Goal: Task Accomplishment & Management: Manage account settings

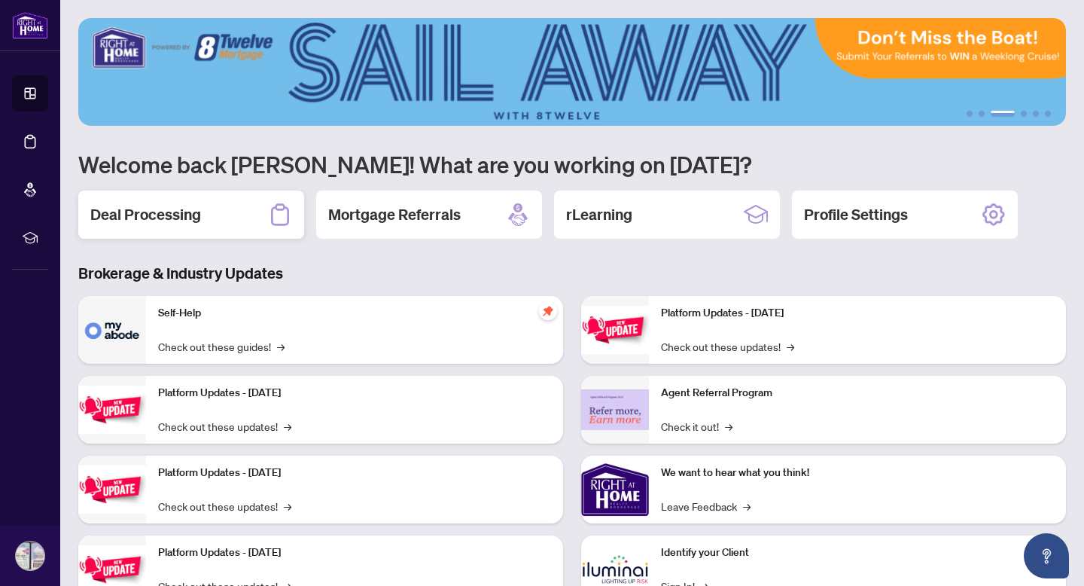
click at [182, 212] on h2 "Deal Processing" at bounding box center [145, 214] width 111 height 21
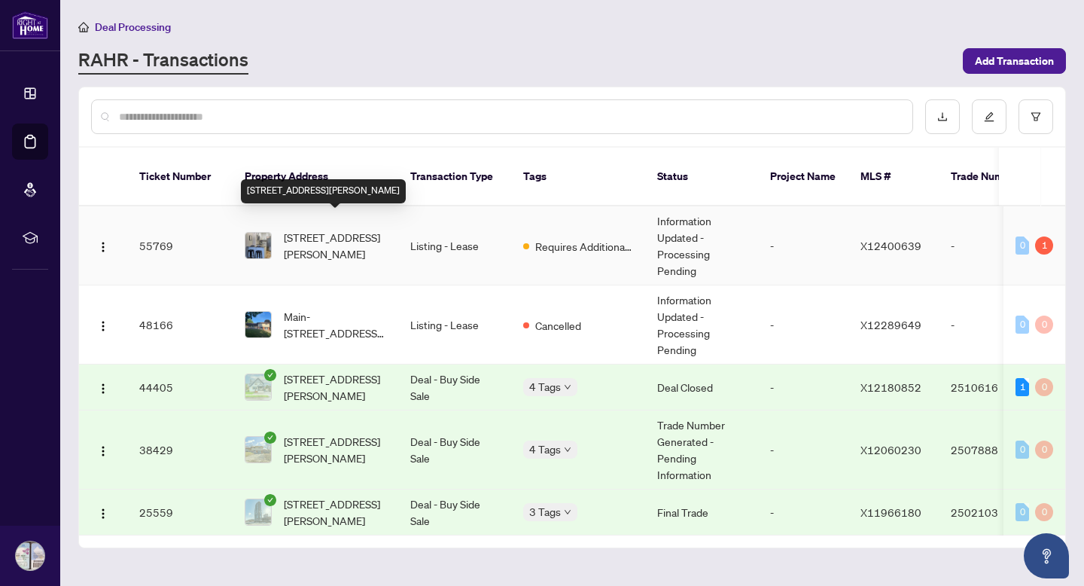
click at [297, 230] on span "[STREET_ADDRESS][PERSON_NAME]" at bounding box center [335, 245] width 102 height 33
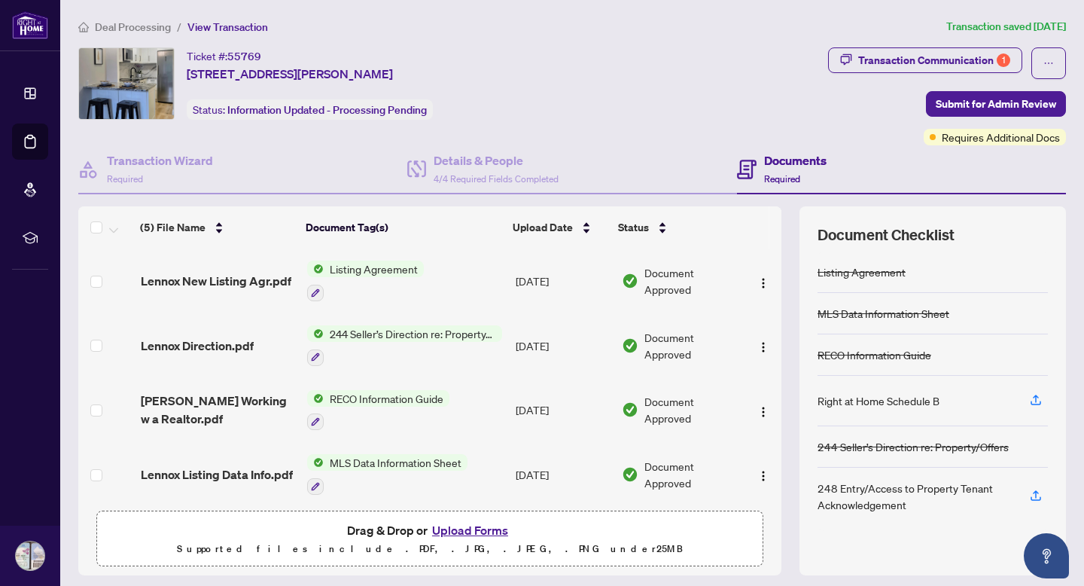
scroll to position [44, 0]
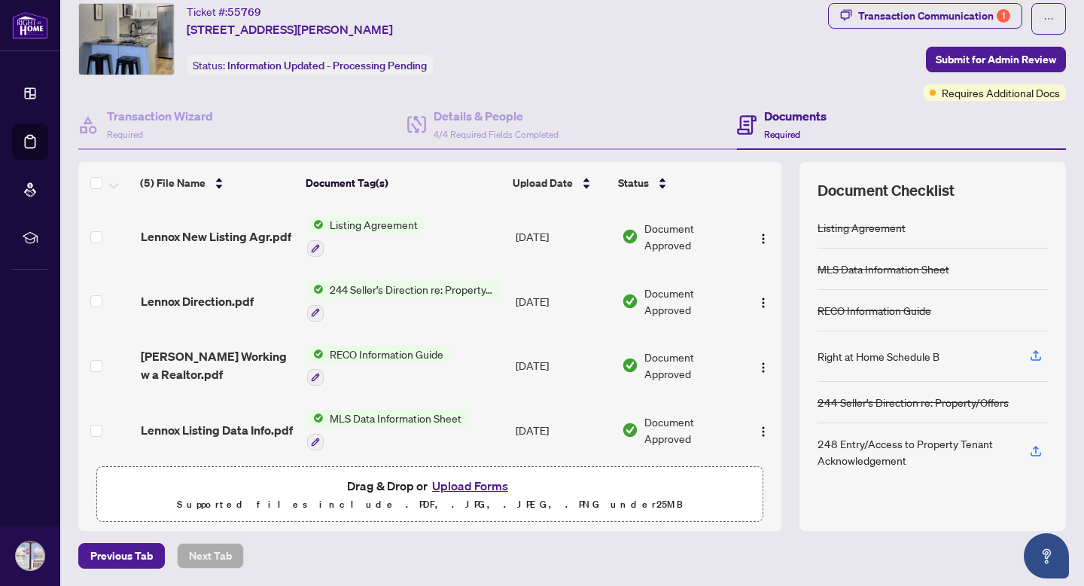
click at [465, 482] on button "Upload Forms" at bounding box center [470, 486] width 85 height 20
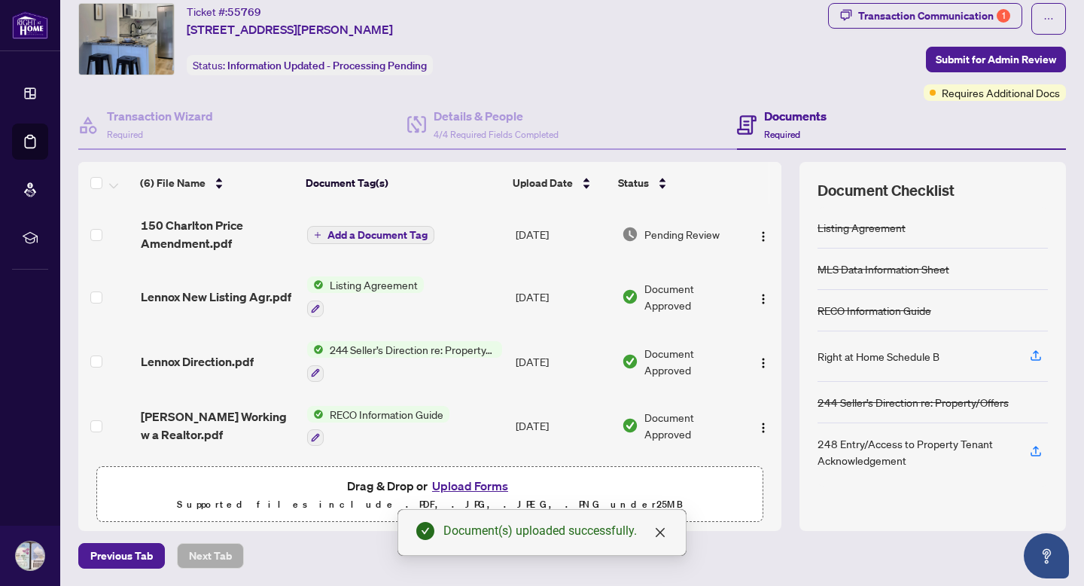
click at [319, 233] on icon "plus" at bounding box center [318, 235] width 8 height 8
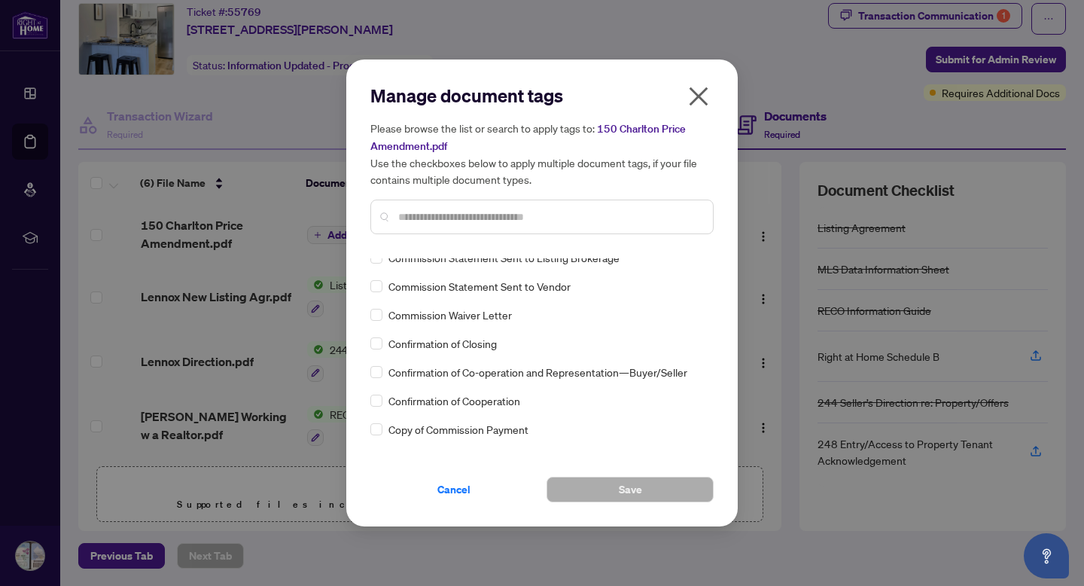
scroll to position [1157, 0]
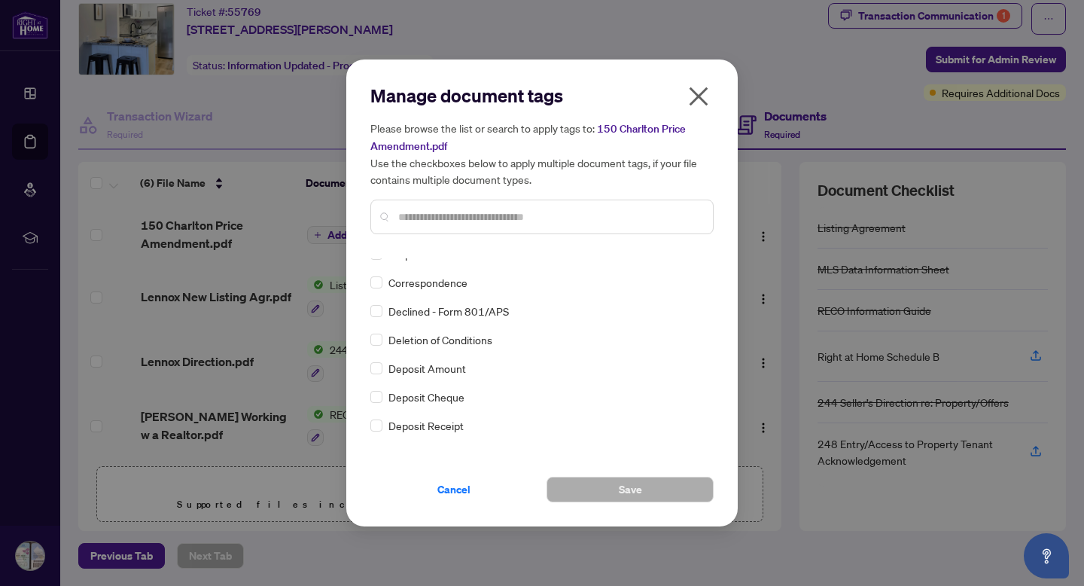
click at [532, 221] on input "text" at bounding box center [549, 217] width 303 height 17
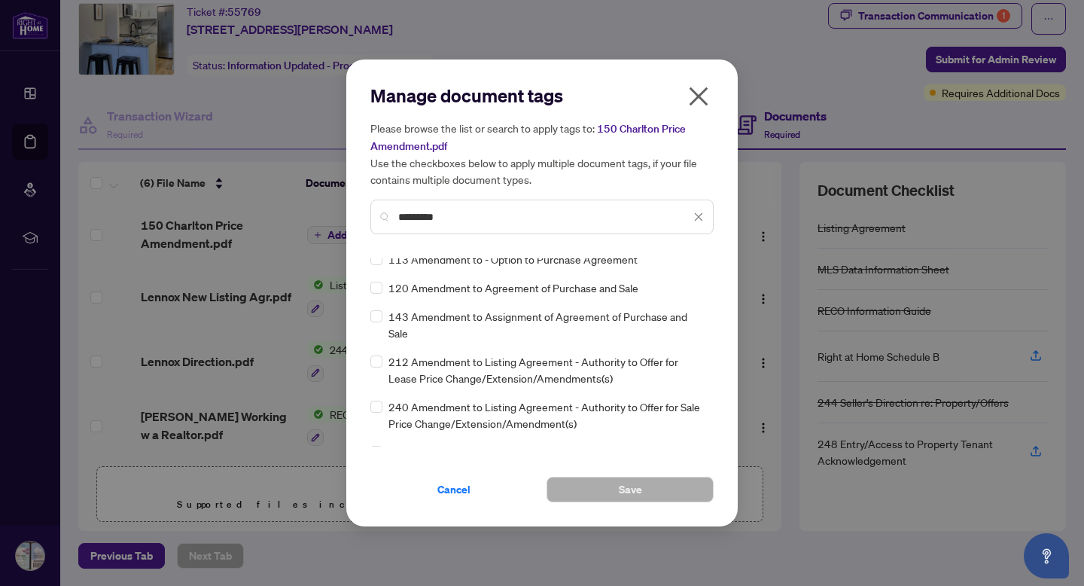
scroll to position [0, 0]
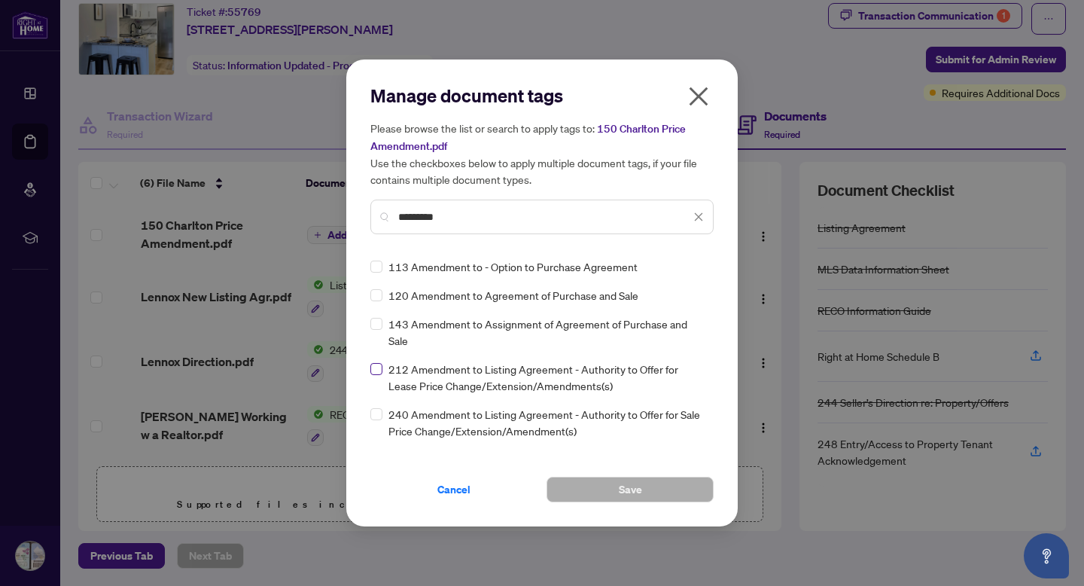
type input "*********"
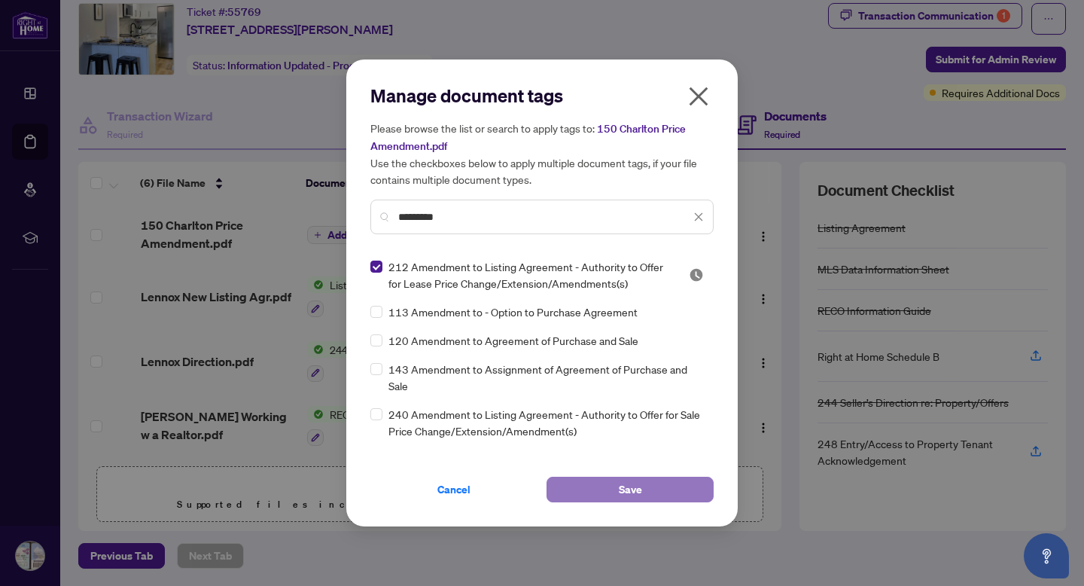
click at [619, 493] on span "Save" at bounding box center [630, 489] width 23 height 24
